Goal: Entertainment & Leisure: Consume media (video, audio)

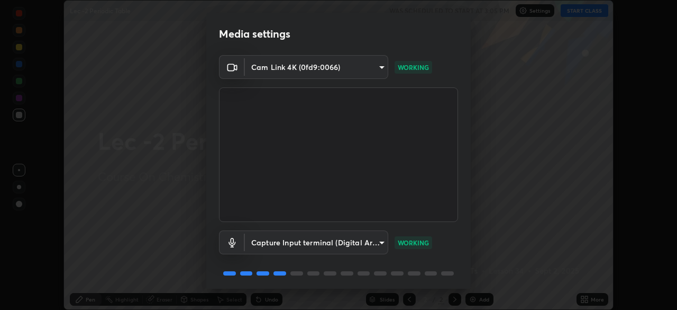
scroll to position [38, 0]
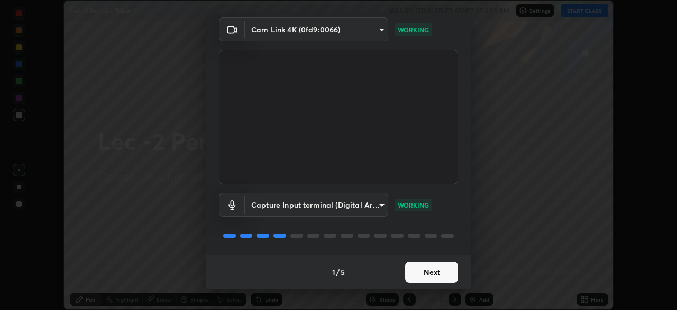
click at [441, 281] on button "Next" at bounding box center [431, 271] width 53 height 21
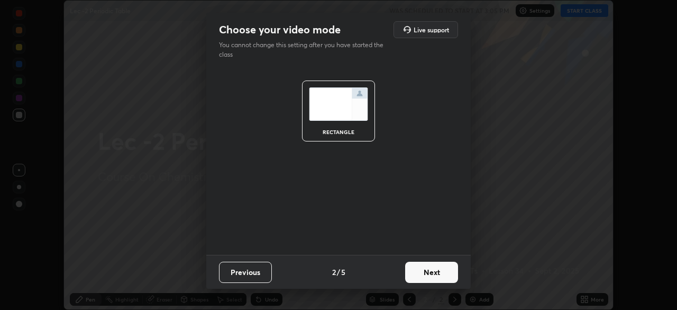
scroll to position [0, 0]
click at [444, 274] on button "Next" at bounding box center [431, 271] width 53 height 21
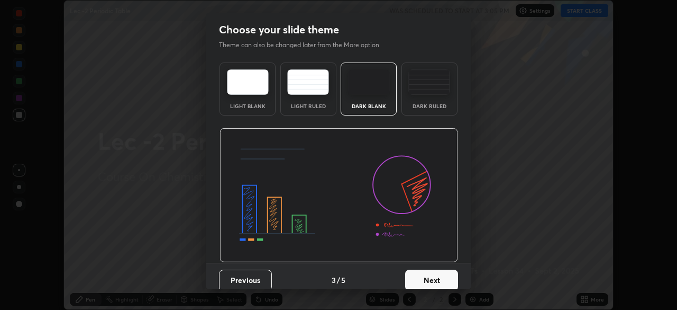
click at [444, 281] on button "Next" at bounding box center [431, 279] width 53 height 21
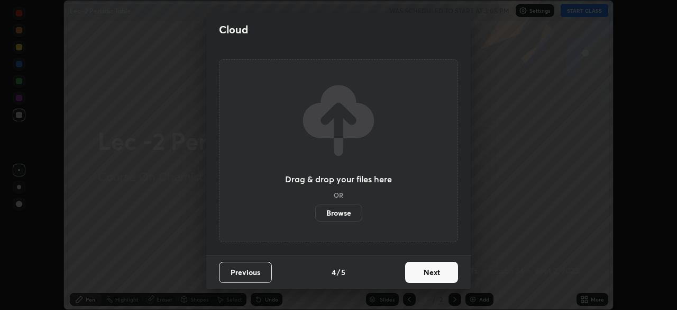
click at [453, 276] on button "Next" at bounding box center [431, 271] width 53 height 21
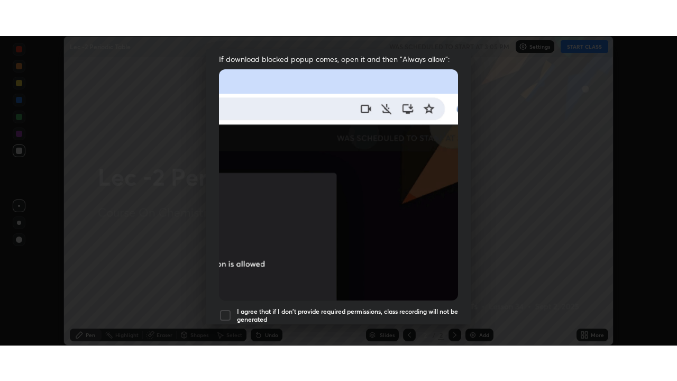
scroll to position [253, 0]
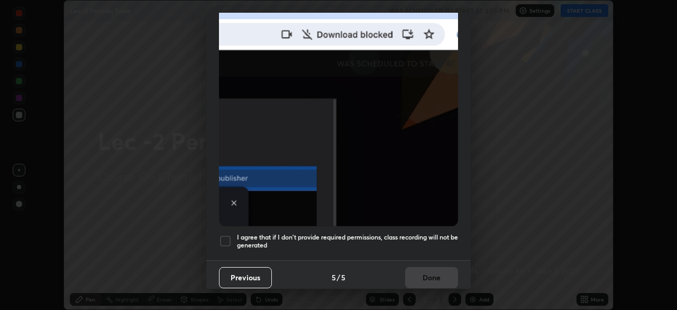
click at [225, 240] on div at bounding box center [225, 240] width 13 height 13
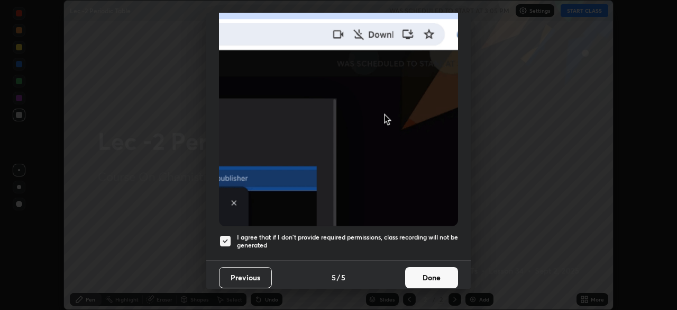
click at [436, 280] on button "Done" at bounding box center [431, 277] width 53 height 21
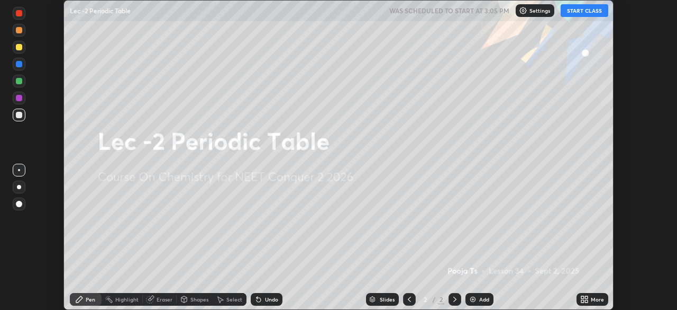
click at [582, 297] on icon at bounding box center [583, 297] width 3 height 3
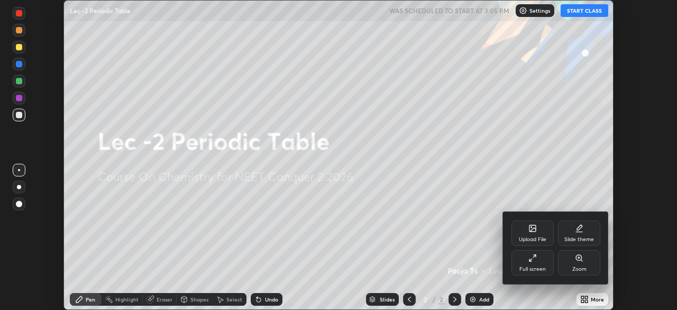
click at [537, 269] on div "Full screen" at bounding box center [533, 268] width 26 height 5
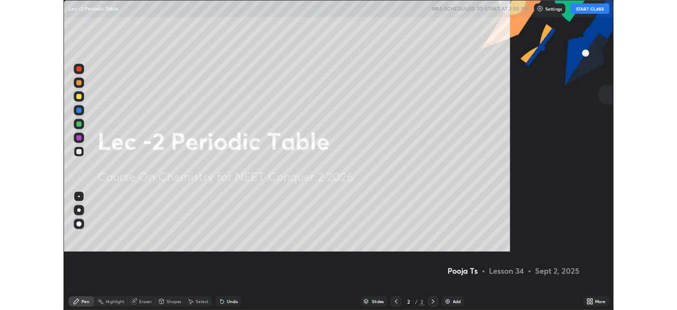
scroll to position [381, 677]
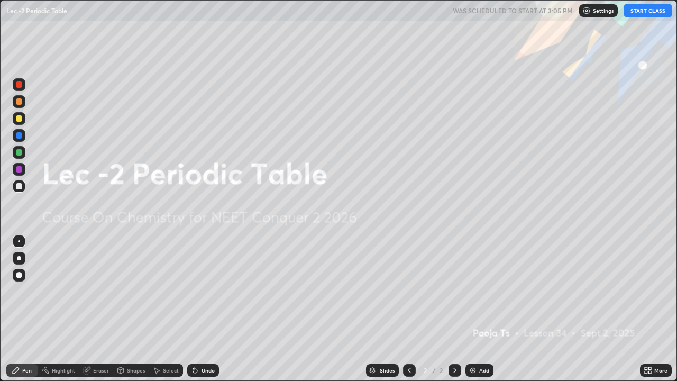
click at [479, 309] on div "Add" at bounding box center [480, 370] width 28 height 13
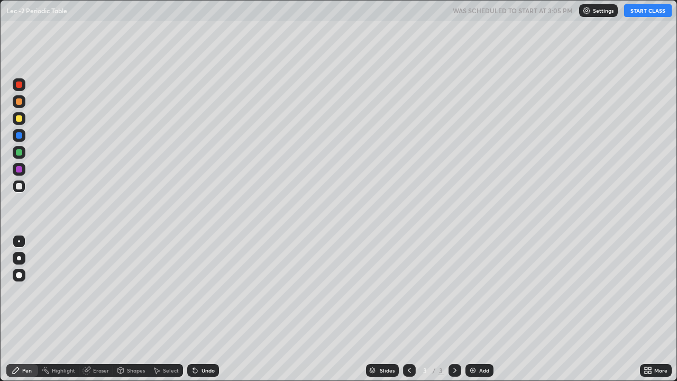
click at [23, 118] on div at bounding box center [19, 118] width 13 height 13
click at [640, 10] on button "START CLASS" at bounding box center [648, 10] width 48 height 13
click at [20, 105] on div at bounding box center [19, 101] width 13 height 13
click at [22, 153] on div at bounding box center [19, 152] width 13 height 13
click at [21, 190] on div at bounding box center [19, 186] width 13 height 13
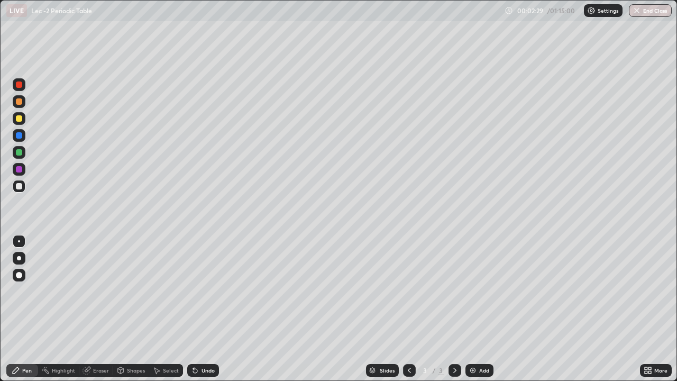
click at [479, 309] on div "Add" at bounding box center [484, 370] width 10 height 5
click at [20, 118] on div at bounding box center [19, 118] width 6 height 6
click at [202, 309] on div "Undo" at bounding box center [208, 370] width 13 height 5
click at [203, 309] on div "Undo" at bounding box center [208, 370] width 13 height 5
click at [29, 191] on div "Erase all" at bounding box center [18, 190] width 25 height 339
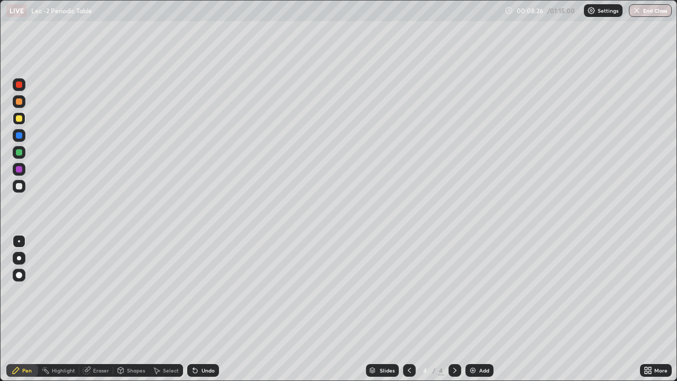
click at [23, 189] on div at bounding box center [19, 186] width 13 height 13
click at [155, 309] on div "Select" at bounding box center [166, 370] width 34 height 13
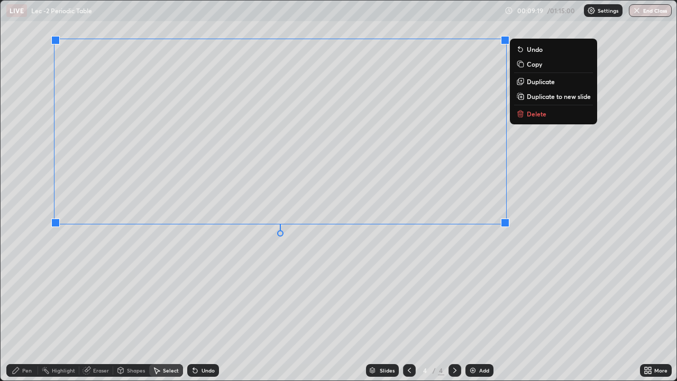
click at [32, 309] on div "Pen" at bounding box center [22, 370] width 32 height 13
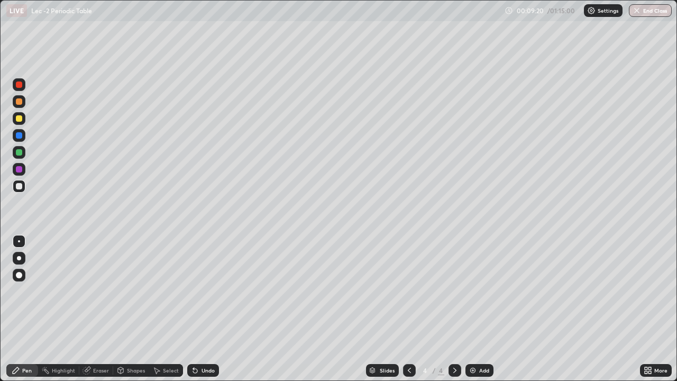
click at [26, 138] on div at bounding box center [19, 135] width 17 height 17
click at [483, 309] on div "Add" at bounding box center [484, 370] width 10 height 5
click at [23, 188] on div at bounding box center [19, 186] width 13 height 13
click at [162, 309] on div "Select" at bounding box center [166, 370] width 34 height 13
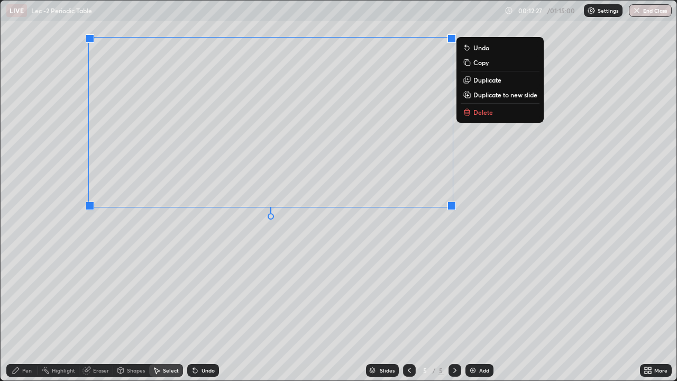
click at [30, 309] on div "Pen" at bounding box center [27, 370] width 10 height 5
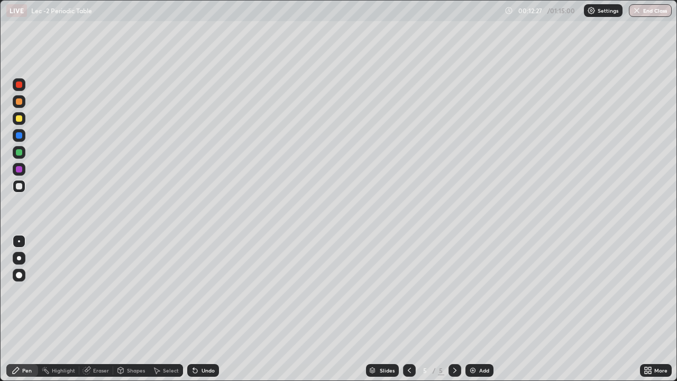
click at [21, 186] on div at bounding box center [19, 186] width 6 height 6
click at [20, 153] on div at bounding box center [19, 152] width 6 height 6
click at [23, 123] on div at bounding box center [19, 118] width 13 height 13
click at [471, 309] on img at bounding box center [473, 370] width 8 height 8
click at [20, 119] on div at bounding box center [19, 118] width 6 height 6
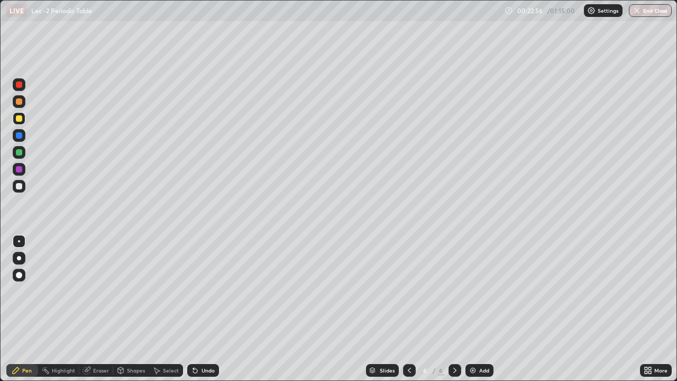
click at [127, 309] on div "Shapes" at bounding box center [136, 370] width 18 height 5
click at [24, 309] on div "Pen" at bounding box center [27, 370] width 10 height 5
click at [23, 187] on div at bounding box center [19, 186] width 13 height 13
click at [21, 169] on div at bounding box center [19, 169] width 6 height 6
click at [19, 187] on div at bounding box center [19, 186] width 6 height 6
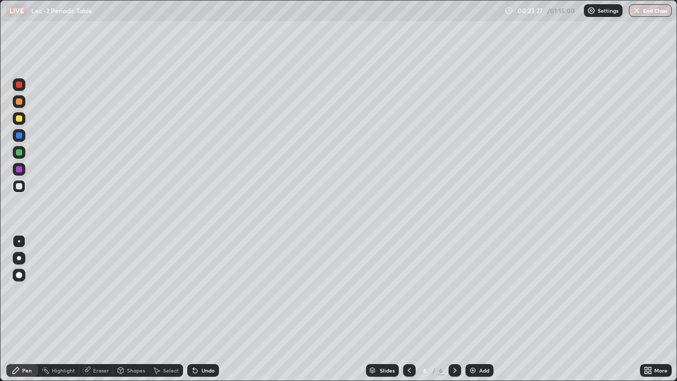
click at [25, 192] on div at bounding box center [19, 186] width 13 height 17
click at [18, 190] on div at bounding box center [19, 186] width 13 height 13
click at [171, 309] on div "Select" at bounding box center [171, 370] width 16 height 5
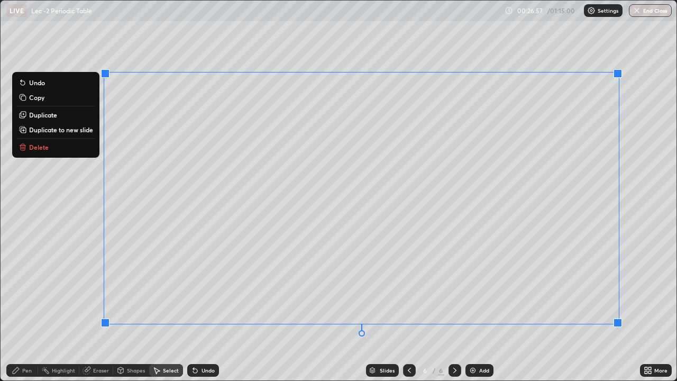
click at [614, 309] on div at bounding box center [618, 323] width 8 height 8
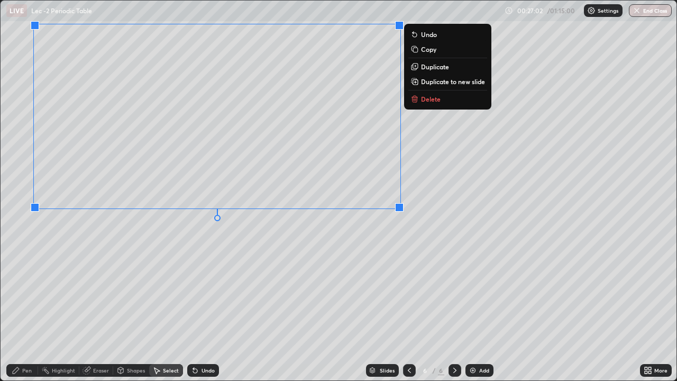
click at [263, 258] on div "0 ° Undo Copy Duplicate Duplicate to new slide Delete" at bounding box center [339, 191] width 676 height 380
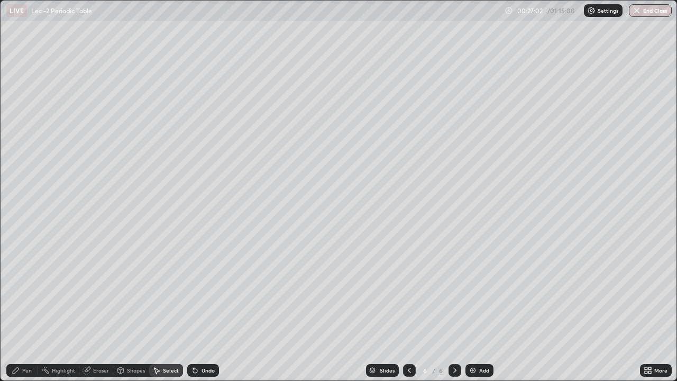
click at [23, 309] on div "Pen" at bounding box center [27, 370] width 10 height 5
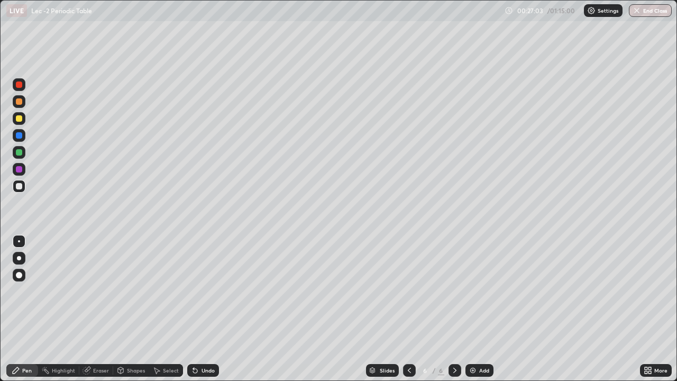
click at [18, 191] on div at bounding box center [19, 186] width 13 height 13
click at [127, 309] on div "Shapes" at bounding box center [136, 370] width 18 height 5
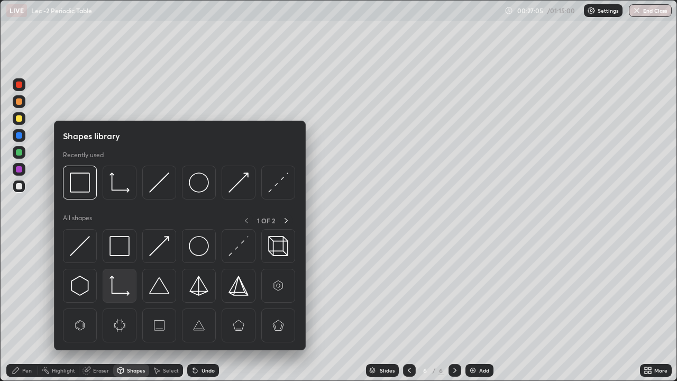
click at [126, 291] on img at bounding box center [120, 286] width 20 height 20
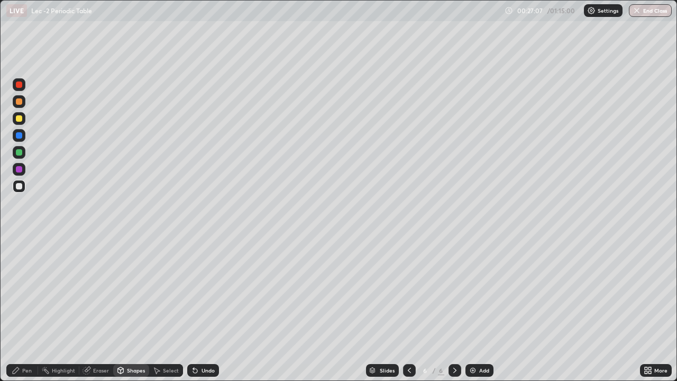
click at [117, 309] on div "Shapes" at bounding box center [131, 370] width 36 height 21
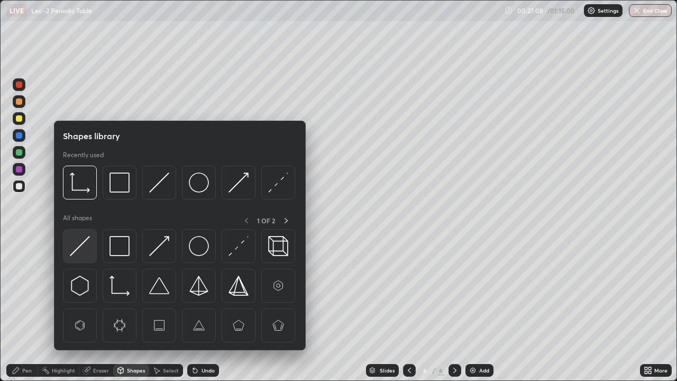
click at [86, 252] on img at bounding box center [80, 246] width 20 height 20
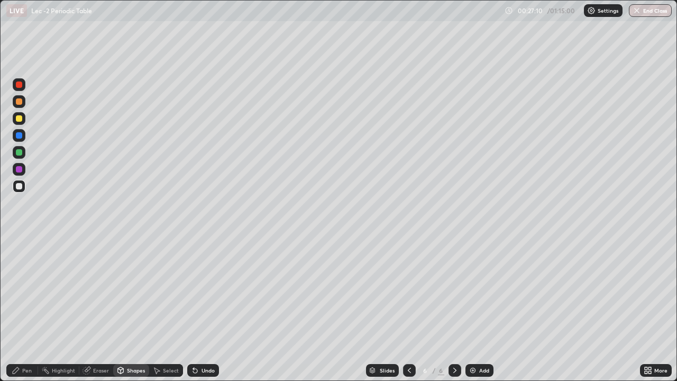
click at [196, 309] on icon at bounding box center [195, 371] width 4 height 4
click at [26, 309] on div "Pen" at bounding box center [27, 370] width 10 height 5
click at [191, 309] on icon at bounding box center [195, 370] width 8 height 8
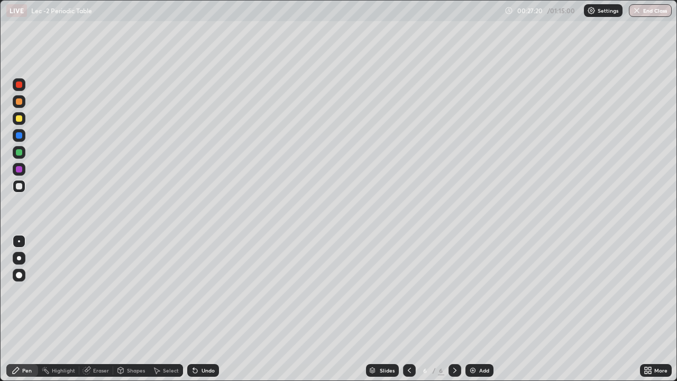
click at [191, 309] on icon at bounding box center [195, 370] width 8 height 8
click at [120, 309] on icon at bounding box center [121, 370] width 6 height 2
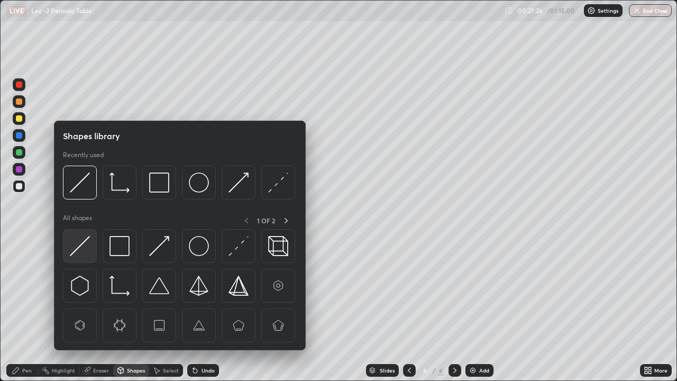
click at [83, 252] on img at bounding box center [80, 246] width 20 height 20
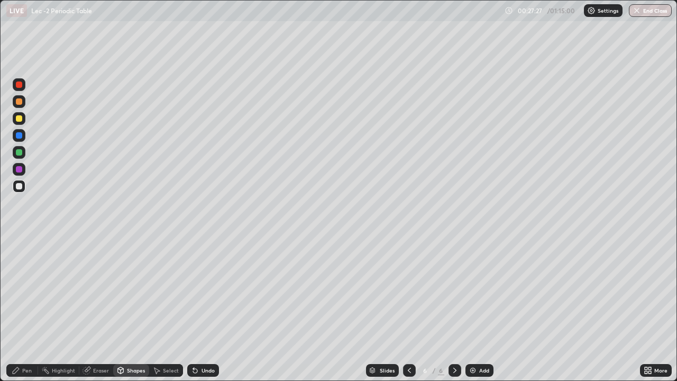
click at [25, 309] on div "Pen" at bounding box center [22, 370] width 32 height 13
click at [472, 309] on img at bounding box center [473, 370] width 8 height 8
click at [21, 118] on div at bounding box center [19, 118] width 6 height 6
click at [647, 309] on icon at bounding box center [648, 370] width 8 height 8
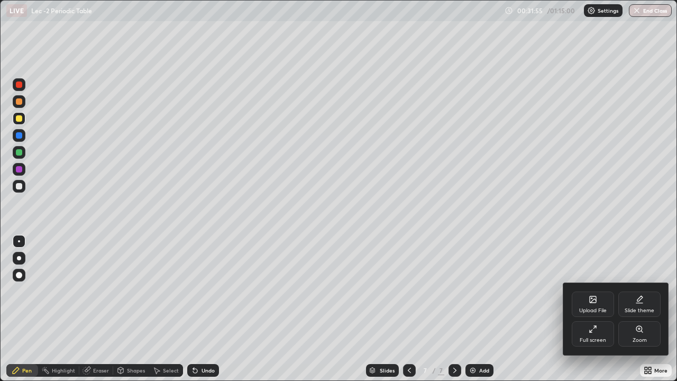
click at [594, 309] on div "Full screen" at bounding box center [593, 333] width 42 height 25
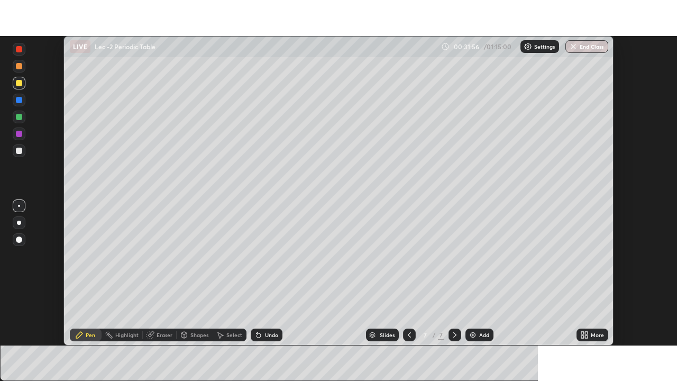
scroll to position [52603, 52235]
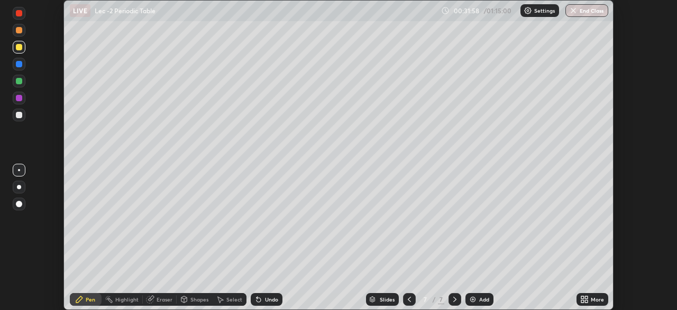
click at [585, 298] on icon at bounding box center [586, 297] width 3 height 3
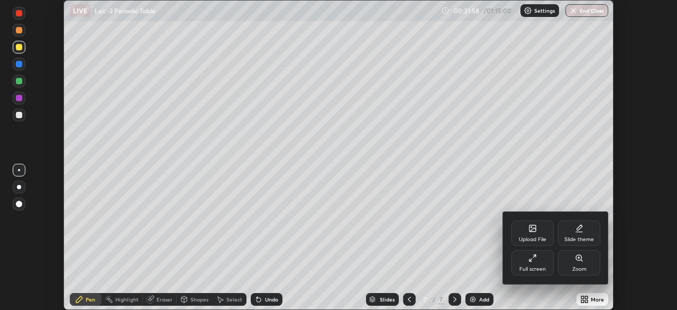
click at [531, 233] on div "Upload File" at bounding box center [533, 232] width 42 height 25
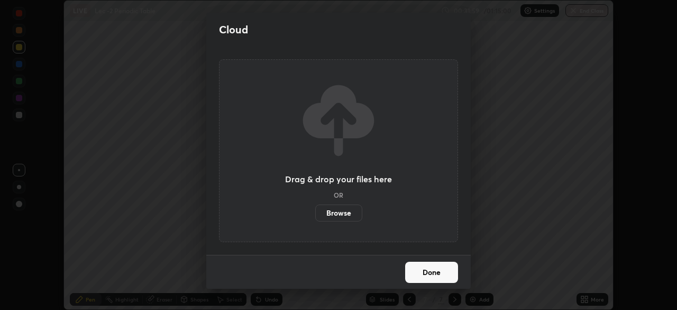
click at [348, 214] on label "Browse" at bounding box center [338, 212] width 47 height 17
click at [315, 214] on input "Browse" at bounding box center [315, 212] width 0 height 17
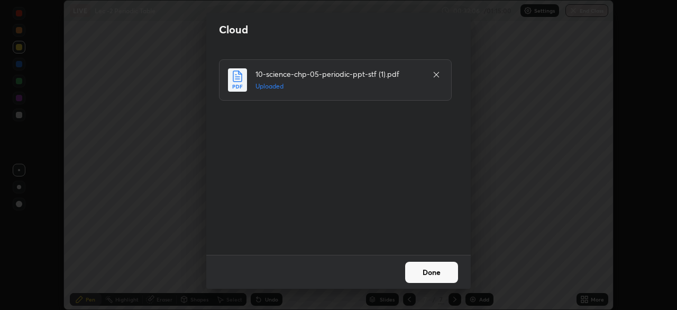
click at [415, 271] on button "Done" at bounding box center [431, 271] width 53 height 21
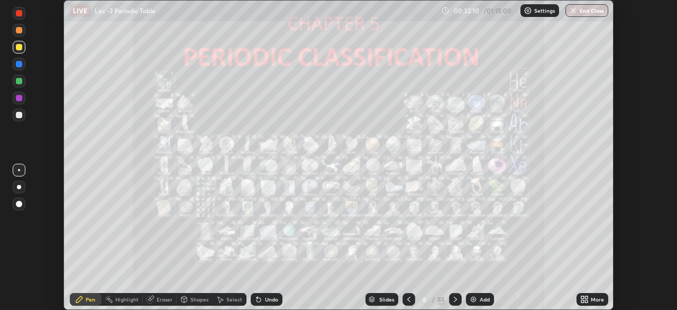
click at [454, 293] on div at bounding box center [455, 299] width 13 height 13
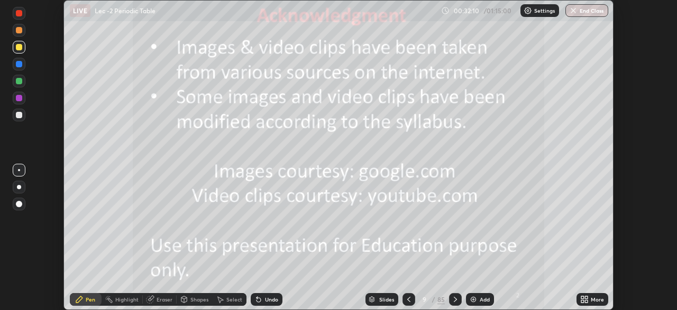
click at [454, 296] on icon at bounding box center [455, 299] width 8 height 8
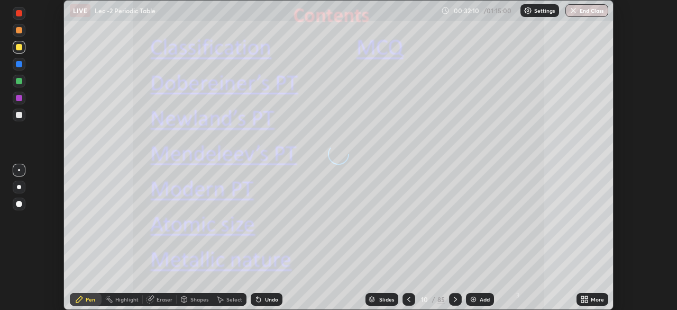
click at [453, 297] on icon at bounding box center [455, 299] width 8 height 8
click at [453, 298] on icon at bounding box center [455, 299] width 8 height 8
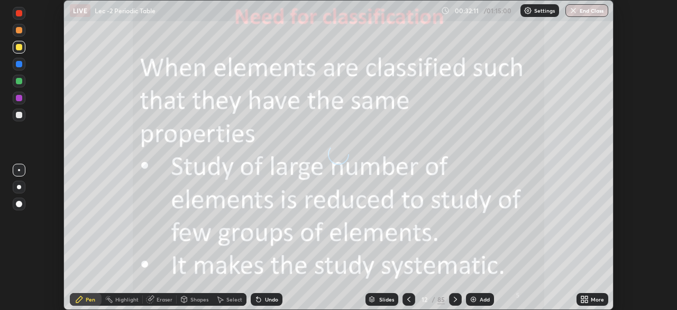
click at [453, 299] on icon at bounding box center [455, 299] width 8 height 8
click at [454, 299] on icon at bounding box center [455, 299] width 8 height 8
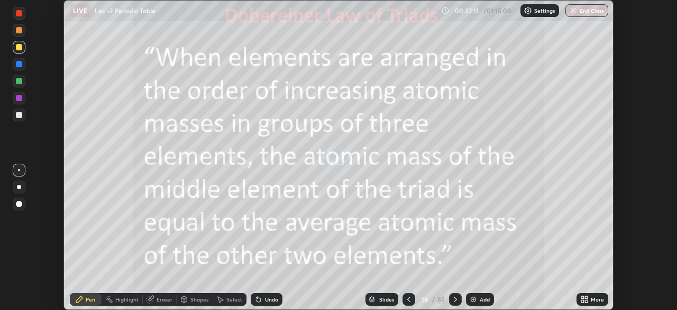
click at [454, 299] on icon at bounding box center [455, 299] width 8 height 8
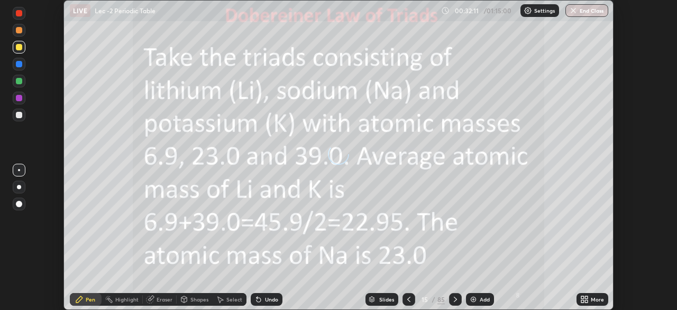
click at [453, 299] on icon at bounding box center [455, 299] width 8 height 8
click at [452, 301] on icon at bounding box center [455, 299] width 8 height 8
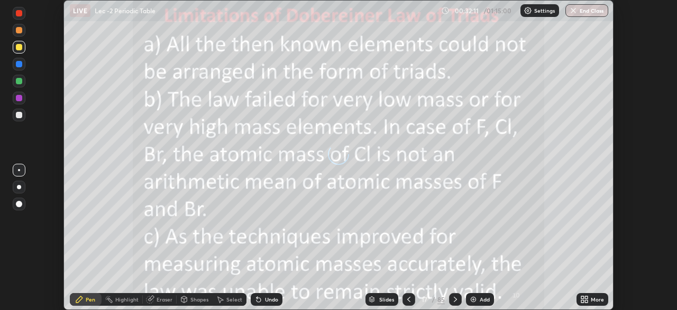
click at [452, 301] on icon at bounding box center [455, 299] width 8 height 8
click at [452, 300] on icon at bounding box center [455, 299] width 8 height 8
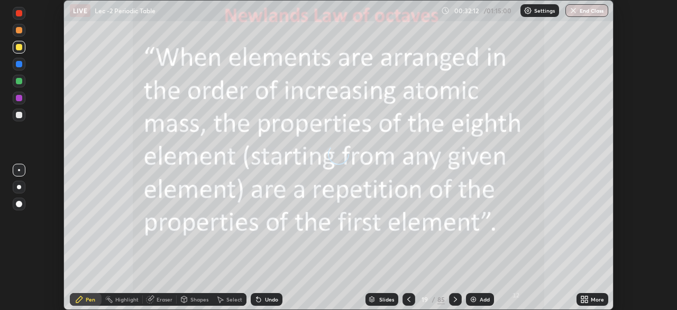
click at [452, 299] on icon at bounding box center [455, 299] width 8 height 8
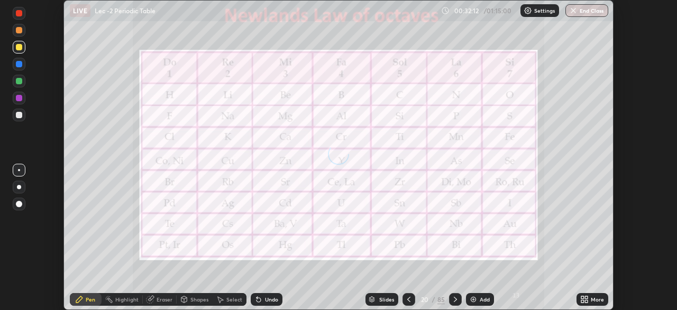
click at [452, 299] on icon at bounding box center [455, 299] width 8 height 8
click at [453, 299] on icon at bounding box center [455, 299] width 8 height 8
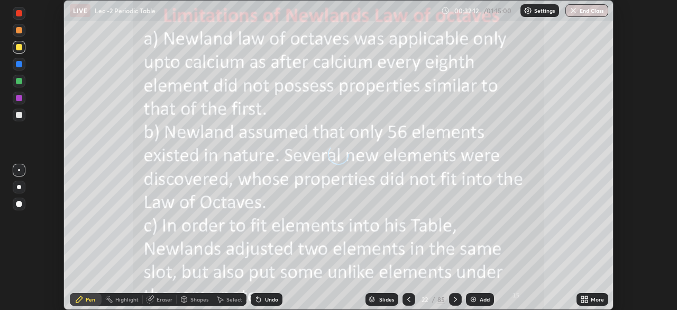
click at [452, 299] on icon at bounding box center [455, 299] width 8 height 8
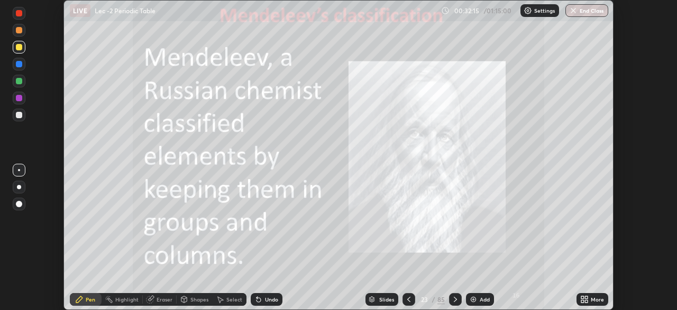
click at [454, 301] on icon at bounding box center [455, 298] width 3 height 5
click at [452, 301] on icon at bounding box center [455, 299] width 8 height 8
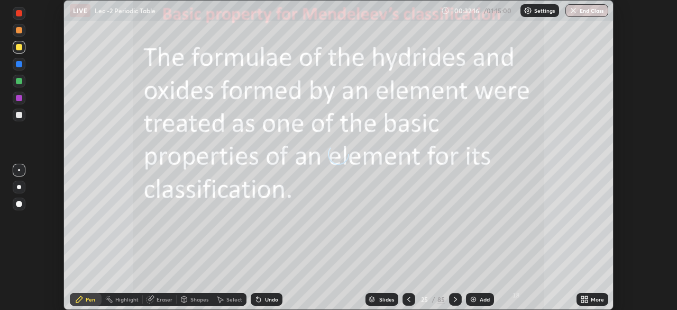
click at [451, 301] on icon at bounding box center [455, 299] width 8 height 8
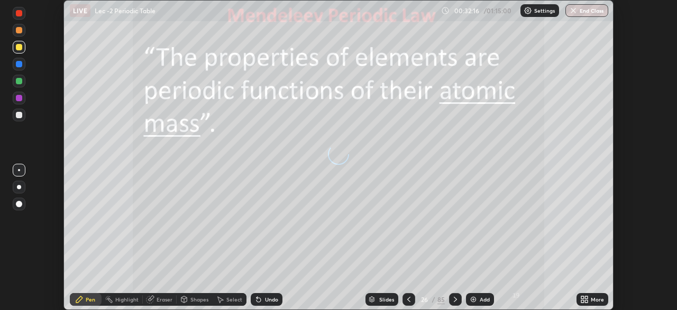
click at [452, 301] on icon at bounding box center [455, 299] width 8 height 8
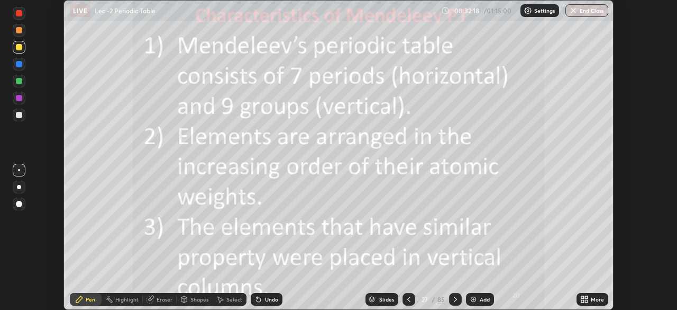
click at [456, 300] on icon at bounding box center [455, 299] width 8 height 8
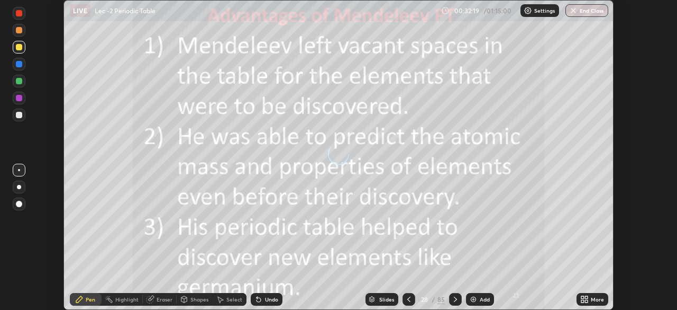
click at [455, 298] on icon at bounding box center [455, 299] width 8 height 8
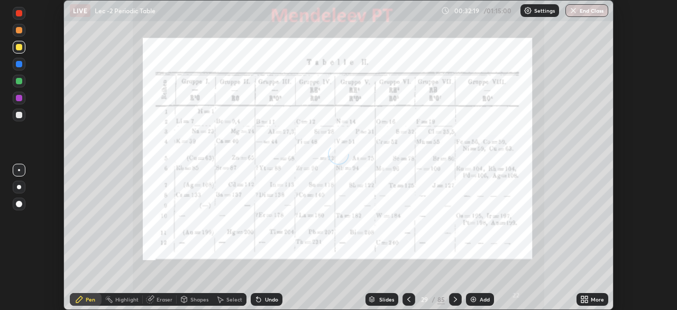
click at [454, 299] on icon at bounding box center [455, 299] width 8 height 8
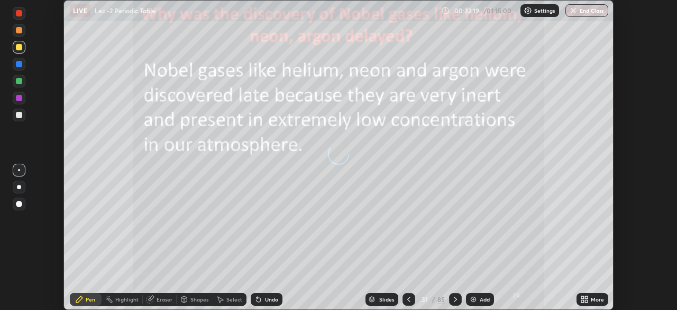
click at [454, 299] on icon at bounding box center [455, 299] width 8 height 8
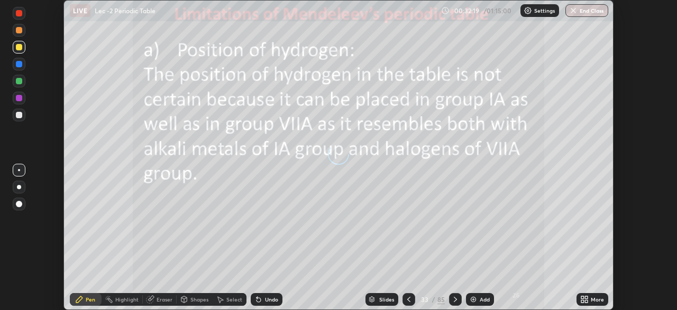
click at [454, 299] on icon at bounding box center [455, 299] width 8 height 8
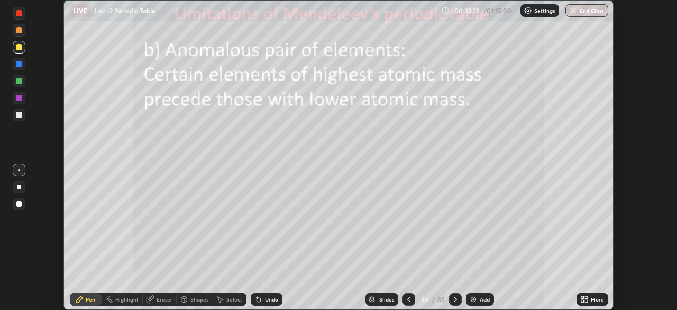
click at [457, 300] on icon at bounding box center [455, 299] width 8 height 8
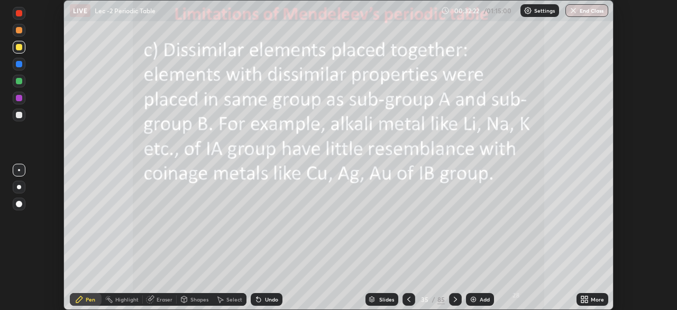
click at [453, 298] on icon at bounding box center [455, 299] width 8 height 8
click at [455, 298] on icon at bounding box center [455, 299] width 8 height 8
click at [455, 299] on icon at bounding box center [455, 298] width 3 height 5
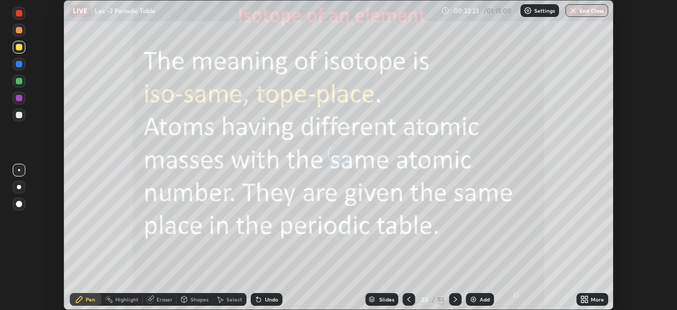
click at [456, 300] on icon at bounding box center [455, 299] width 8 height 8
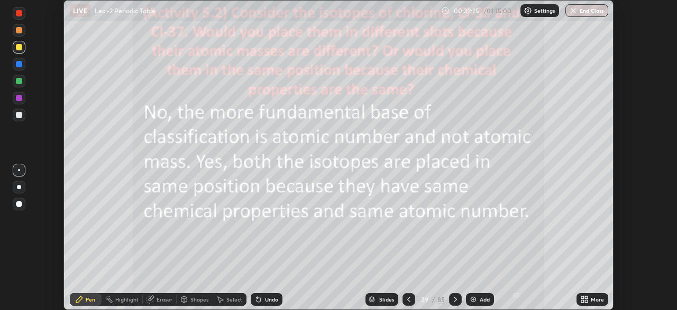
click at [454, 300] on icon at bounding box center [455, 298] width 3 height 5
click at [455, 299] on icon at bounding box center [455, 299] width 8 height 8
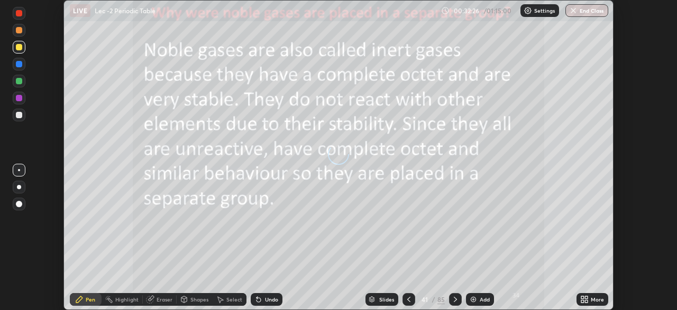
click at [453, 299] on icon at bounding box center [455, 299] width 8 height 8
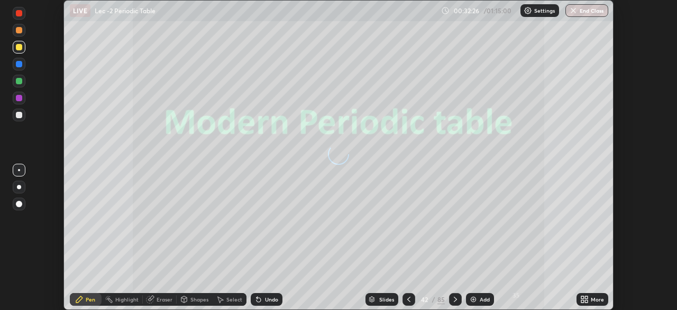
click at [453, 299] on icon at bounding box center [455, 299] width 8 height 8
click at [454, 299] on icon at bounding box center [455, 299] width 8 height 8
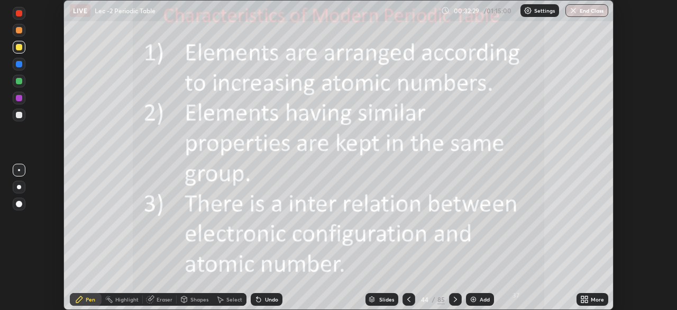
click at [453, 303] on div at bounding box center [455, 299] width 13 height 13
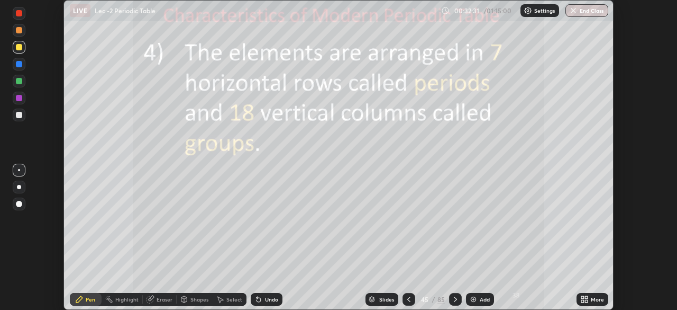
click at [406, 297] on icon at bounding box center [409, 299] width 8 height 8
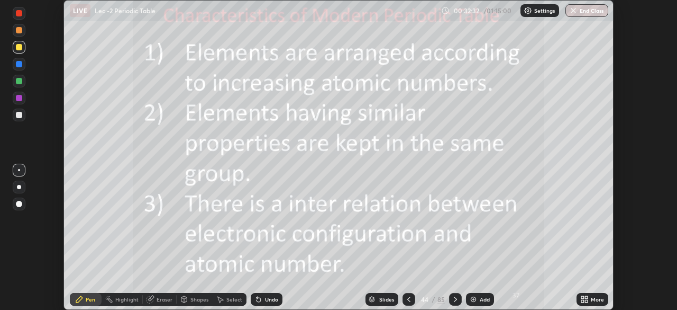
click at [407, 298] on icon at bounding box center [408, 298] width 3 height 5
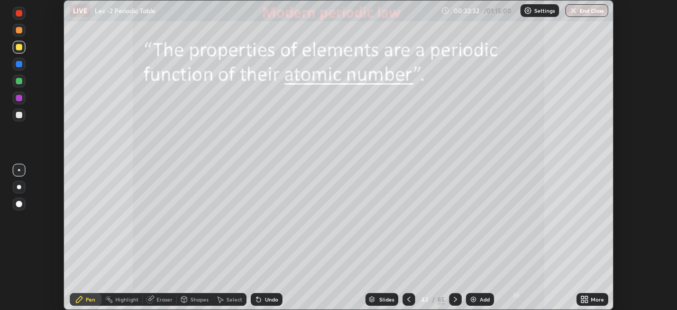
click at [407, 298] on icon at bounding box center [409, 299] width 8 height 8
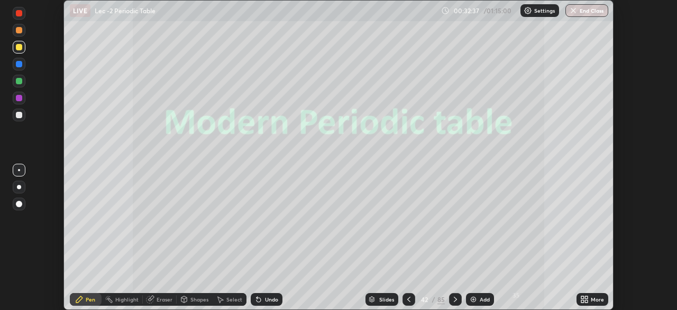
click at [456, 300] on icon at bounding box center [455, 299] width 8 height 8
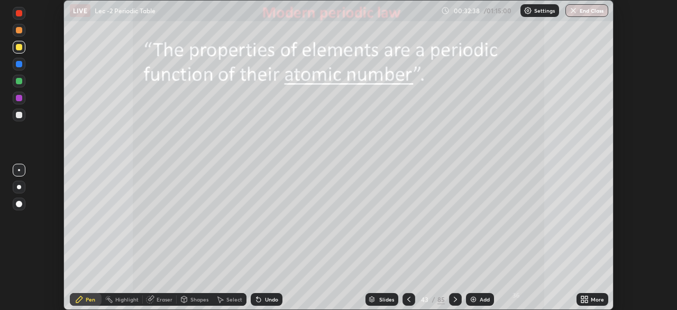
click at [452, 297] on icon at bounding box center [455, 299] width 8 height 8
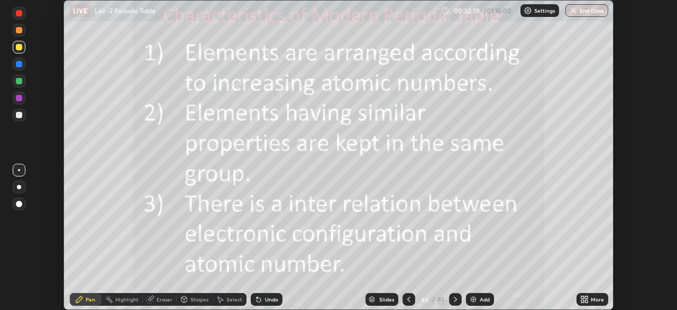
click at [451, 302] on icon at bounding box center [455, 299] width 8 height 8
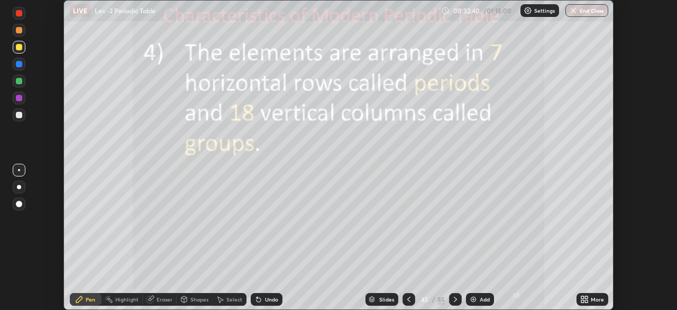
click at [451, 302] on icon at bounding box center [455, 299] width 8 height 8
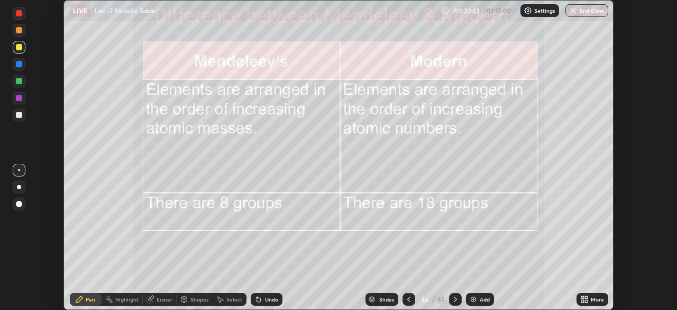
click at [586, 297] on icon at bounding box center [586, 297] width 3 height 3
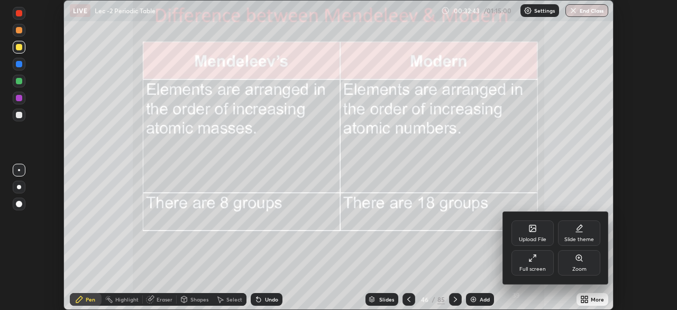
click at [539, 265] on div "Full screen" at bounding box center [533, 262] width 42 height 25
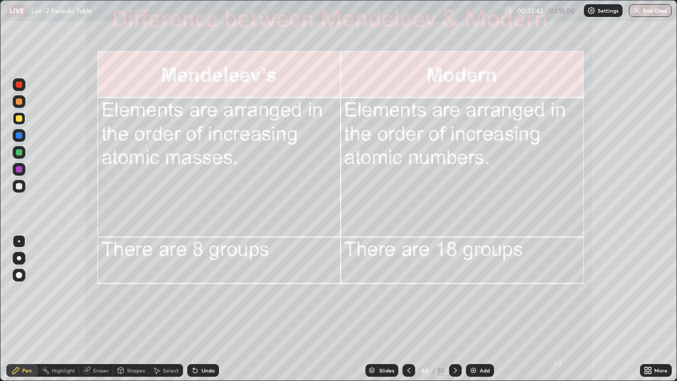
scroll to position [381, 677]
click at [452, 309] on icon at bounding box center [455, 370] width 8 height 8
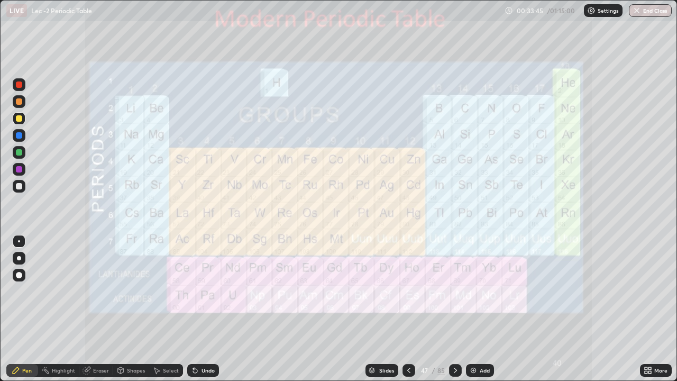
click at [207, 309] on div "Undo" at bounding box center [203, 370] width 32 height 13
click at [469, 309] on img at bounding box center [473, 370] width 8 height 8
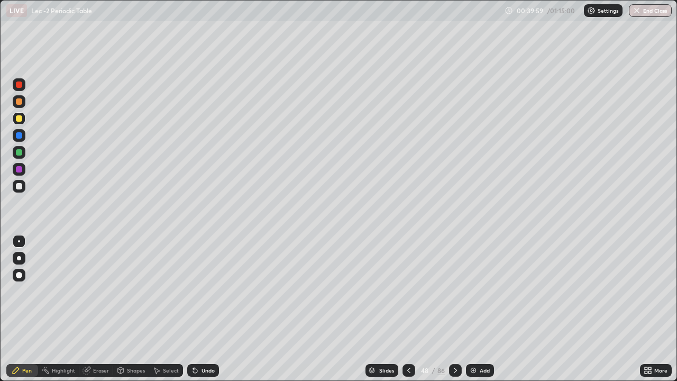
click at [26, 189] on div at bounding box center [19, 186] width 17 height 17
click at [167, 309] on div "Select" at bounding box center [166, 370] width 34 height 13
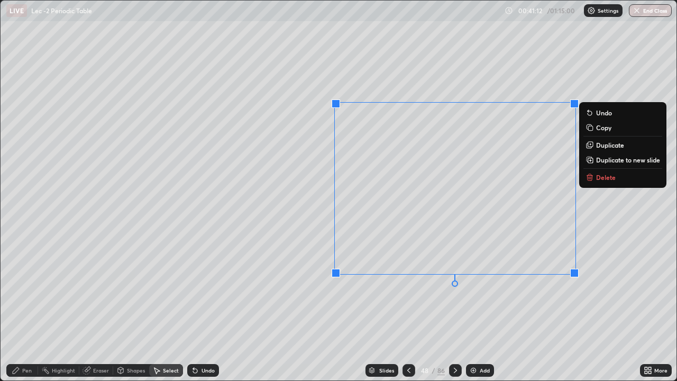
click at [34, 309] on div "Pen" at bounding box center [22, 370] width 32 height 13
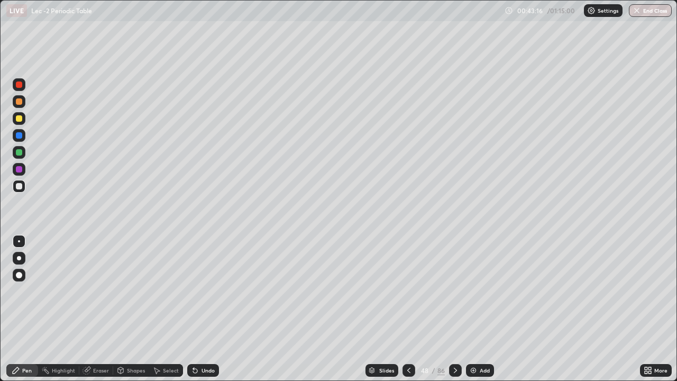
click at [22, 187] on div at bounding box center [19, 186] width 13 height 13
click at [470, 309] on img at bounding box center [473, 370] width 8 height 8
click at [25, 160] on div at bounding box center [19, 152] width 13 height 17
click at [194, 309] on icon at bounding box center [195, 371] width 4 height 4
click at [196, 309] on icon at bounding box center [195, 371] width 4 height 4
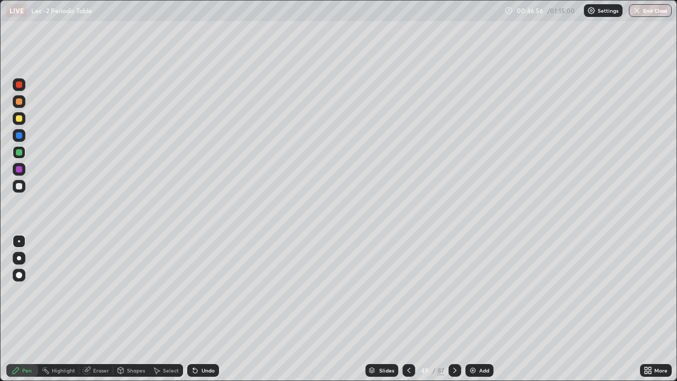
click at [194, 309] on icon at bounding box center [195, 370] width 8 height 8
click at [22, 191] on div at bounding box center [19, 186] width 13 height 13
click at [486, 309] on div "Add" at bounding box center [484, 370] width 10 height 5
click at [408, 309] on icon at bounding box center [409, 370] width 8 height 8
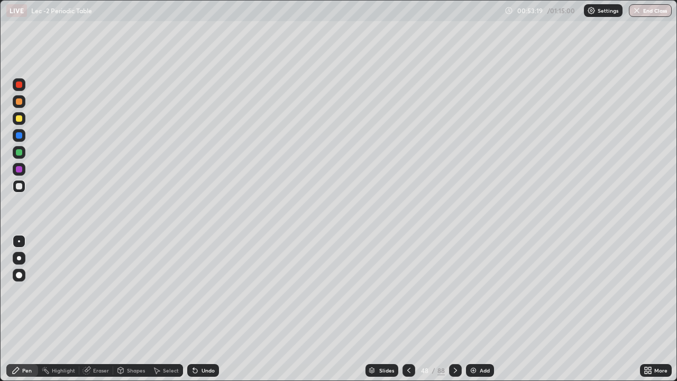
click at [454, 309] on icon at bounding box center [455, 370] width 3 height 5
click at [459, 309] on div at bounding box center [455, 370] width 13 height 13
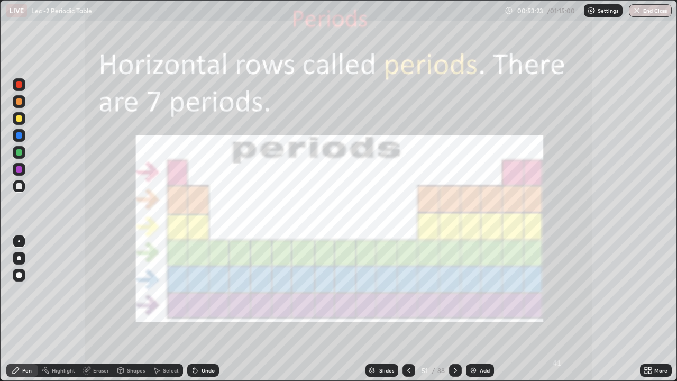
click at [452, 309] on icon at bounding box center [455, 370] width 8 height 8
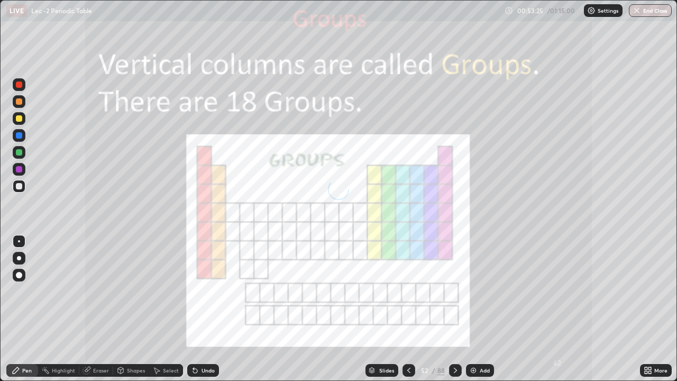
click at [478, 309] on div "Add" at bounding box center [480, 370] width 28 height 13
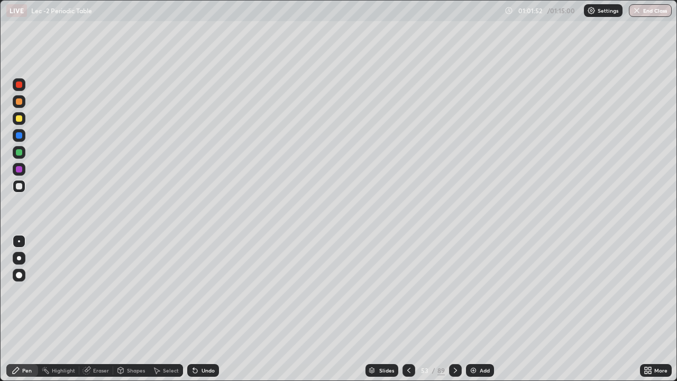
click at [195, 309] on icon at bounding box center [195, 370] width 8 height 8
click at [194, 309] on icon at bounding box center [195, 371] width 4 height 4
click at [23, 153] on div at bounding box center [19, 152] width 13 height 13
click at [203, 309] on div "Undo" at bounding box center [208, 370] width 13 height 5
click at [197, 309] on icon at bounding box center [195, 370] width 8 height 8
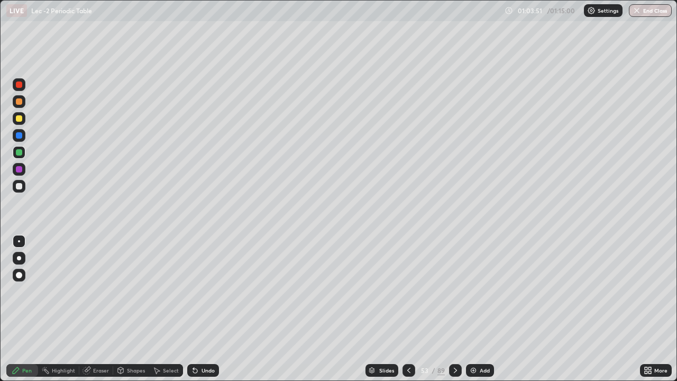
click at [198, 309] on div "Undo" at bounding box center [203, 370] width 32 height 13
click at [95, 309] on div "Eraser" at bounding box center [96, 370] width 34 height 13
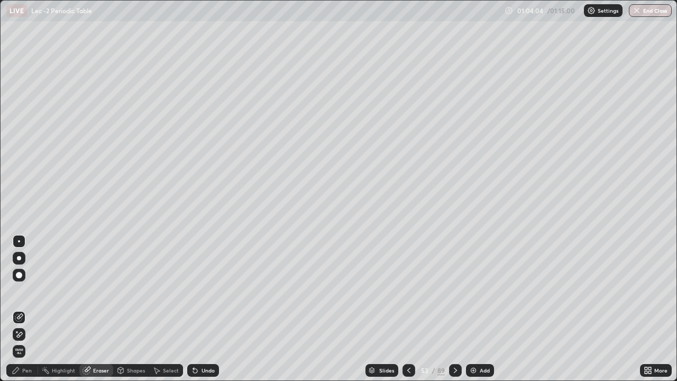
click at [26, 309] on div "Pen" at bounding box center [27, 370] width 10 height 5
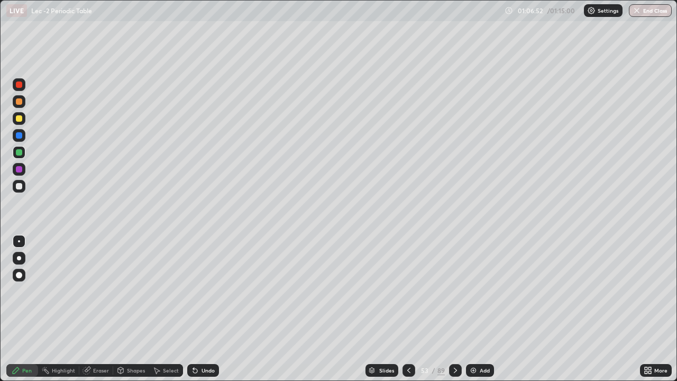
click at [478, 309] on div "Add" at bounding box center [480, 370] width 28 height 13
click at [23, 120] on div at bounding box center [19, 118] width 13 height 13
click at [24, 191] on div at bounding box center [19, 186] width 13 height 13
click at [202, 309] on div "Undo" at bounding box center [208, 370] width 13 height 5
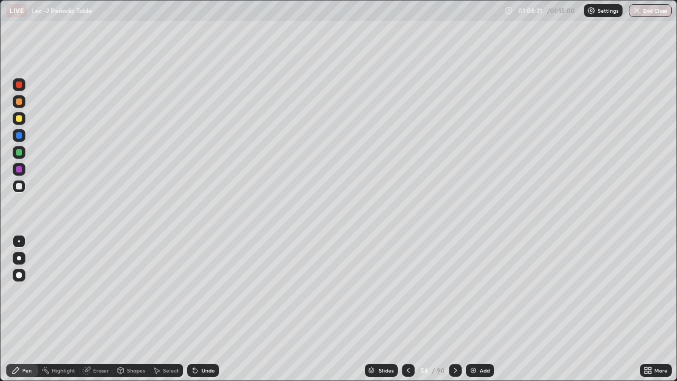
click at [198, 309] on div "Undo" at bounding box center [203, 370] width 32 height 13
click at [240, 309] on div "Slides 54 / 90 Add" at bounding box center [429, 370] width 421 height 21
click at [24, 150] on div at bounding box center [19, 152] width 13 height 13
click at [23, 122] on div at bounding box center [19, 118] width 13 height 13
click at [348, 309] on div "Slides 54 / 90 Add" at bounding box center [429, 370] width 421 height 21
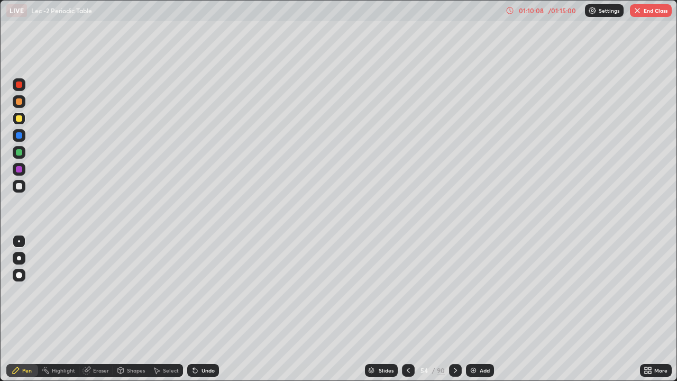
click at [17, 192] on div at bounding box center [19, 186] width 13 height 13
click at [469, 309] on img at bounding box center [473, 370] width 8 height 8
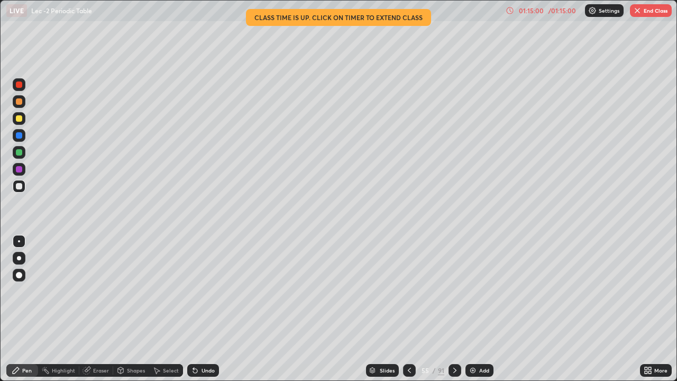
click at [640, 12] on img "button" at bounding box center [637, 10] width 8 height 8
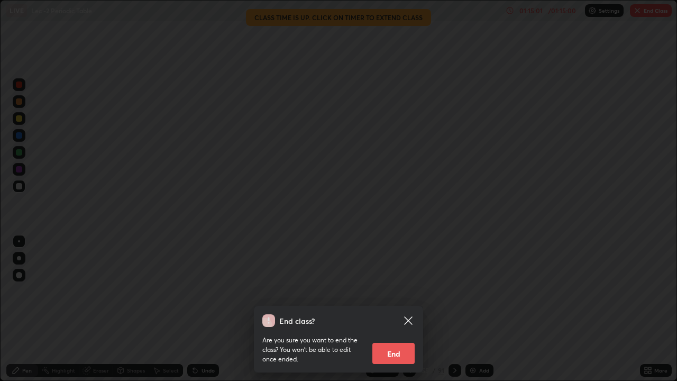
click at [399, 309] on button "End" at bounding box center [394, 353] width 42 height 21
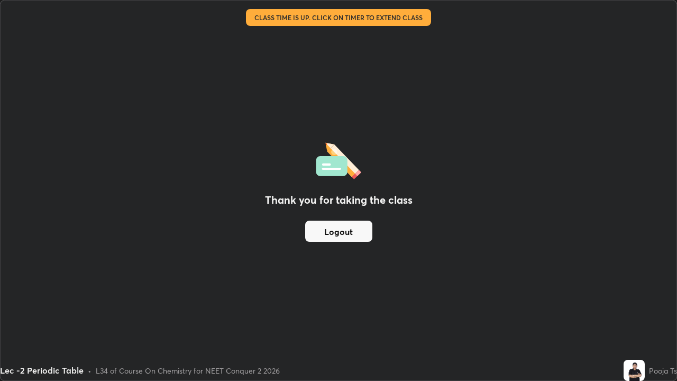
click at [361, 230] on button "Logout" at bounding box center [338, 231] width 67 height 21
click at [666, 81] on div "Thank you for taking the class Logout" at bounding box center [339, 191] width 676 height 380
click at [644, 87] on div "Thank you for taking the class Logout" at bounding box center [339, 191] width 676 height 380
